Goal: Find specific page/section: Find specific page/section

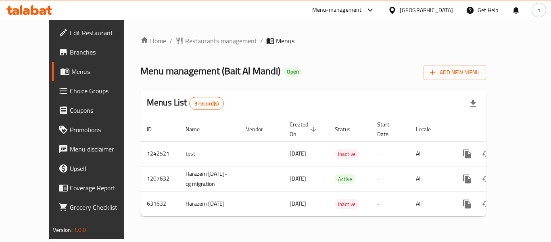
click at [392, 9] on icon at bounding box center [392, 10] width 8 height 8
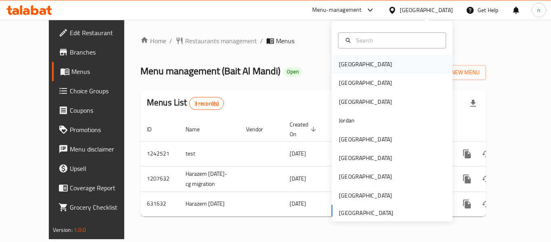
click at [346, 67] on div "[GEOGRAPHIC_DATA]" at bounding box center [365, 64] width 53 height 9
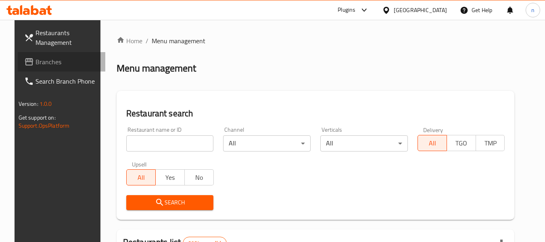
click at [48, 67] on link "Branches" at bounding box center [62, 61] width 88 height 19
